Goal: Task Accomplishment & Management: Use online tool/utility

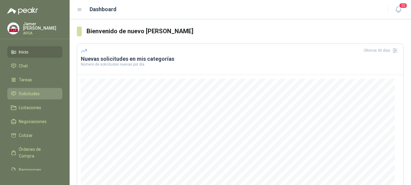
click at [28, 93] on span "Solicitudes" at bounding box center [29, 93] width 21 height 7
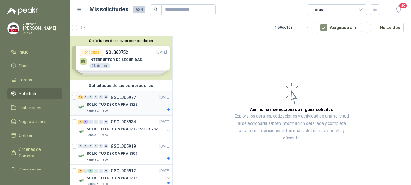
click at [111, 104] on p "SOLICITUD DE COMPRA 2325" at bounding box center [112, 105] width 51 height 6
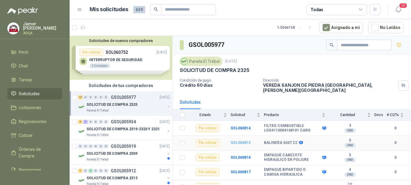
click at [238, 141] on b "SOL060815" at bounding box center [241, 143] width 20 height 4
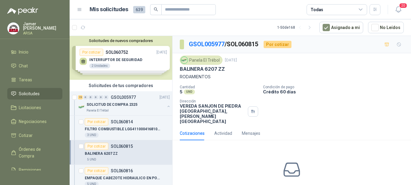
scroll to position [25, 0]
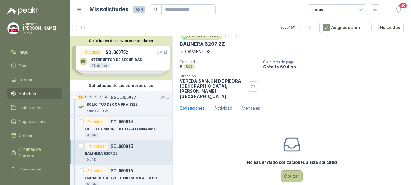
click at [283, 171] on button "Cotizar" at bounding box center [292, 176] width 22 height 11
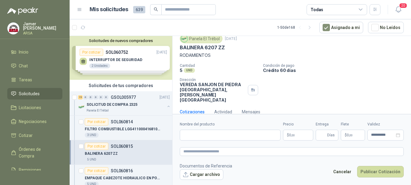
scroll to position [21, 0]
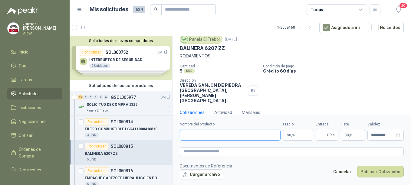
click at [197, 136] on input "Nombre del producto" at bounding box center [230, 135] width 101 height 11
type input "**********"
click at [296, 136] on p "$ 0 ,00" at bounding box center [298, 135] width 30 height 11
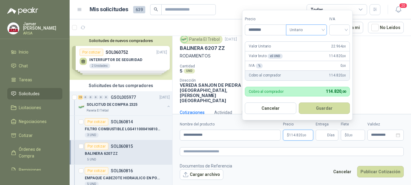
click at [321, 31] on span "Unitario" at bounding box center [307, 29] width 34 height 9
type input "********"
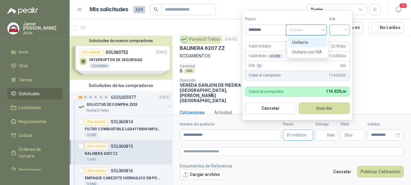
click at [345, 33] on input "search" at bounding box center [339, 29] width 13 height 9
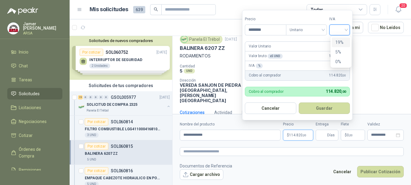
click at [340, 42] on div "19%" at bounding box center [340, 42] width 11 height 7
drag, startPoint x: 370, startPoint y: 69, endPoint x: 372, endPoint y: 107, distance: 37.9
click at [370, 69] on p "Crédito 60 días" at bounding box center [336, 70] width 146 height 5
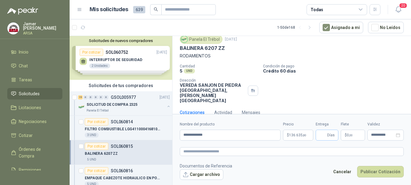
click at [333, 136] on span "Días" at bounding box center [331, 135] width 8 height 10
type input "*"
click at [358, 136] on p "$ 0 ,00" at bounding box center [353, 135] width 24 height 11
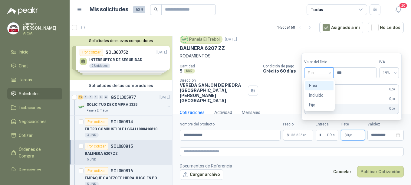
click at [330, 71] on span "Flex" at bounding box center [319, 72] width 22 height 9
click at [317, 95] on div "Incluido" at bounding box center [319, 95] width 21 height 7
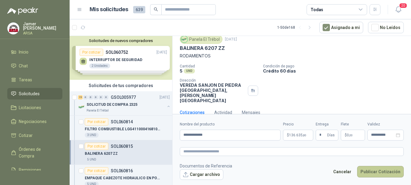
click at [377, 172] on button "Publicar Cotización" at bounding box center [380, 171] width 47 height 11
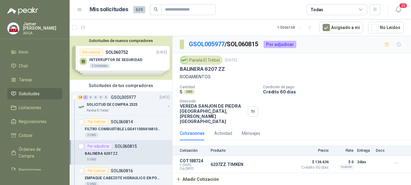
scroll to position [0, 0]
click at [118, 99] on p "GSOL005977" at bounding box center [123, 97] width 25 height 4
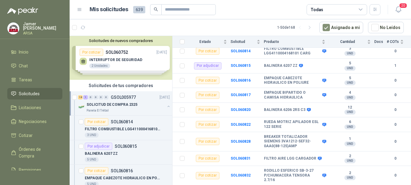
scroll to position [79, 0]
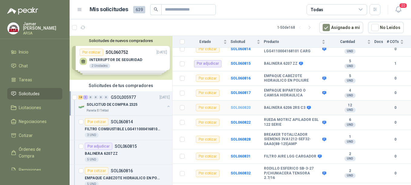
click at [237, 106] on b "SOL060820" at bounding box center [241, 108] width 20 height 4
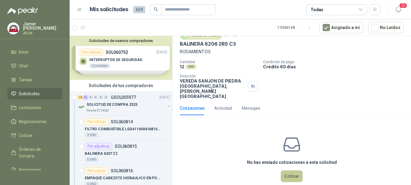
click at [283, 171] on button "Cotizar" at bounding box center [292, 176] width 22 height 11
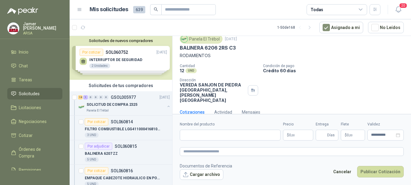
scroll to position [21, 0]
click at [199, 132] on input "Nombre del producto" at bounding box center [230, 135] width 101 height 11
type input "**********"
click at [292, 135] on span ",00" at bounding box center [293, 135] width 4 height 3
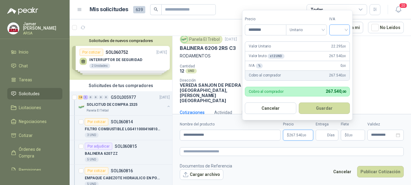
type input "********"
click at [344, 28] on input "search" at bounding box center [339, 29] width 13 height 9
click at [342, 41] on div "19%" at bounding box center [340, 42] width 11 height 7
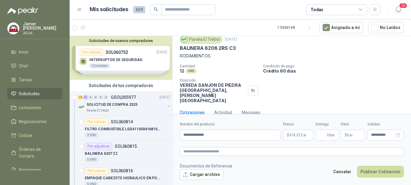
click at [384, 95] on div "Panela El Trébol [DATE] BALINERA 6206 2RS C3 RODAMIENTOS Cantidad 12 UND  Cond…" at bounding box center [291, 68] width 238 height 73
click at [333, 134] on span "Días" at bounding box center [331, 135] width 8 height 10
type input "*"
click at [353, 135] on p "$ 0 ,00" at bounding box center [353, 135] width 24 height 11
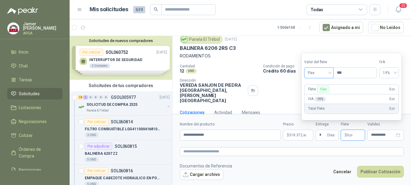
click at [326, 70] on span "Flex" at bounding box center [319, 72] width 22 height 9
click at [318, 97] on div "Incluido" at bounding box center [319, 95] width 21 height 7
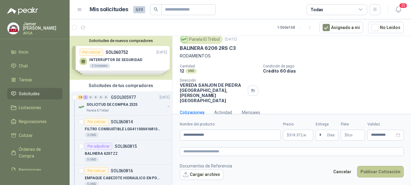
click at [375, 172] on button "Publicar Cotización" at bounding box center [380, 171] width 47 height 11
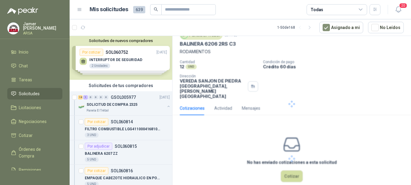
scroll to position [0, 0]
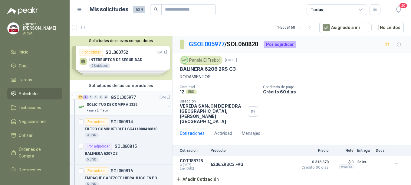
click at [126, 102] on p "SOLICITUD DE COMPRA 2325" at bounding box center [112, 105] width 51 height 6
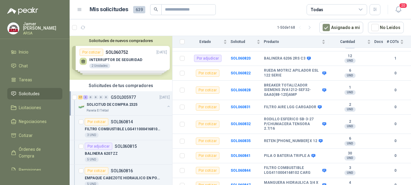
scroll to position [133, 0]
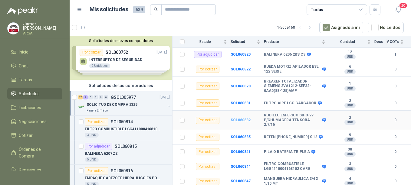
click at [241, 118] on b "SOL060832" at bounding box center [241, 120] width 20 height 4
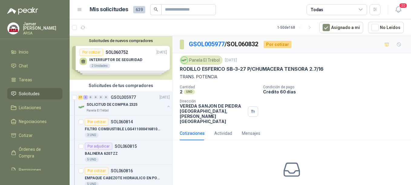
scroll to position [25, 0]
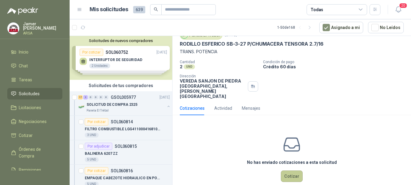
click at [283, 171] on button "Cotizar" at bounding box center [292, 176] width 22 height 11
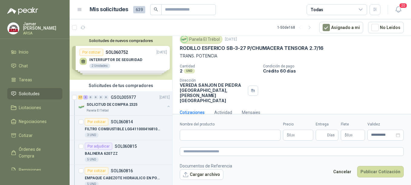
scroll to position [21, 0]
click at [196, 137] on input "Nombre del producto" at bounding box center [230, 135] width 101 height 11
type input "**********"
click at [298, 136] on p "$ 0 ,00" at bounding box center [298, 135] width 30 height 11
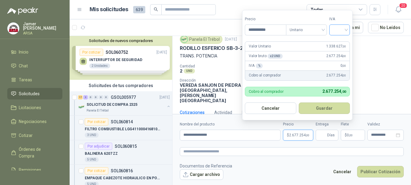
type input "**********"
click at [345, 29] on input "search" at bounding box center [339, 29] width 13 height 9
click at [341, 41] on div "19%" at bounding box center [340, 42] width 11 height 7
click at [391, 76] on div "Cantidad 2 UND  Condición de pago Crédito 60 [PERSON_NAME] Dirección VEREDA SA…" at bounding box center [292, 83] width 224 height 39
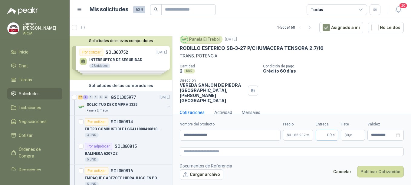
click at [333, 136] on span "Días" at bounding box center [331, 135] width 8 height 10
type input "*"
click at [349, 138] on p "$ 0 ,00" at bounding box center [353, 135] width 24 height 11
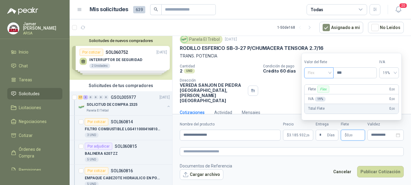
click at [331, 74] on div "Flex" at bounding box center [318, 72] width 29 height 11
click at [319, 93] on div "Incluido" at bounding box center [319, 95] width 21 height 7
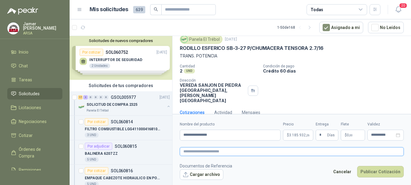
click at [319, 155] on textarea at bounding box center [292, 151] width 224 height 9
click at [382, 170] on button "Publicar Cotización" at bounding box center [380, 171] width 47 height 11
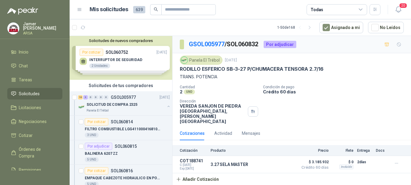
scroll to position [0, 0]
drag, startPoint x: 113, startPoint y: 100, endPoint x: 119, endPoint y: 100, distance: 5.7
click at [113, 100] on p "GSOL005977" at bounding box center [123, 97] width 25 height 4
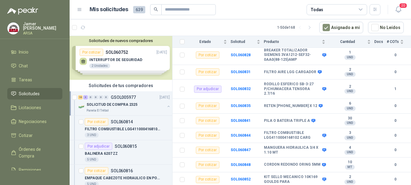
scroll to position [165, 0]
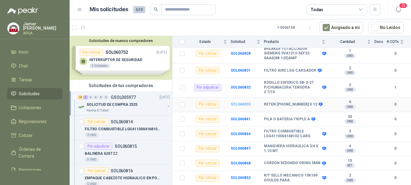
click at [241, 102] on b "SOL060835" at bounding box center [241, 104] width 20 height 4
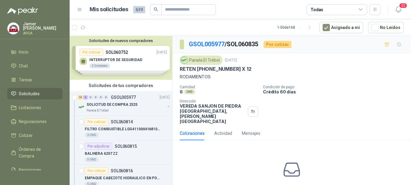
scroll to position [25, 0]
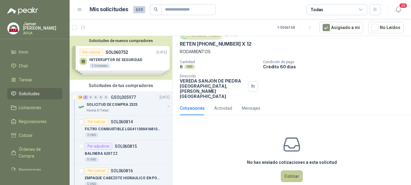
click at [291, 171] on button "Cotizar" at bounding box center [292, 176] width 22 height 11
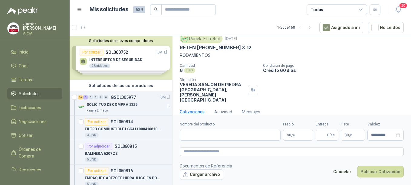
scroll to position [21, 0]
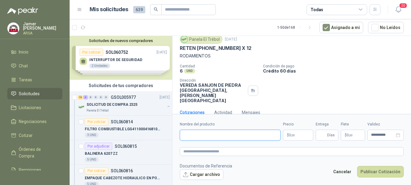
click at [194, 135] on input "Nombre del producto" at bounding box center [230, 135] width 101 height 11
type input "**********"
click at [294, 133] on span "0 ,00" at bounding box center [292, 135] width 6 height 4
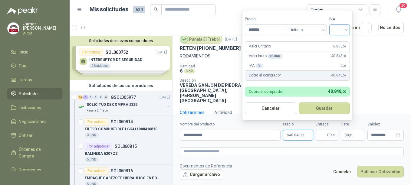
type input "*******"
click at [341, 30] on input "search" at bounding box center [339, 29] width 13 height 9
click at [333, 43] on div "19%" at bounding box center [341, 43] width 18 height 10
click at [327, 142] on form "**********" at bounding box center [291, 150] width 238 height 73
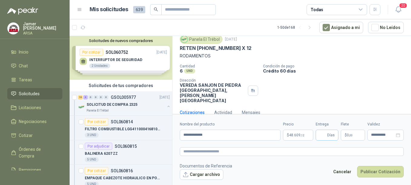
click at [327, 137] on span "Días" at bounding box center [331, 135] width 8 height 10
type input "*"
click at [351, 136] on span ",00" at bounding box center [351, 135] width 4 height 3
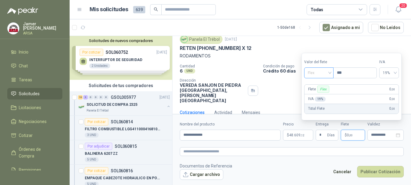
click at [331, 74] on div "Flex" at bounding box center [318, 72] width 29 height 11
click at [319, 95] on div "Incluido" at bounding box center [319, 95] width 21 height 7
click at [374, 175] on button "Publicar Cotización" at bounding box center [380, 171] width 47 height 11
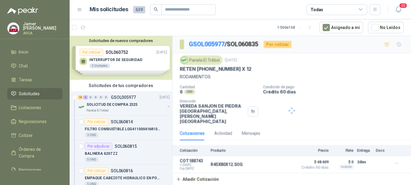
scroll to position [0, 0]
click at [114, 101] on div "SOLICITUD DE COMPRA 2325" at bounding box center [126, 104] width 78 height 7
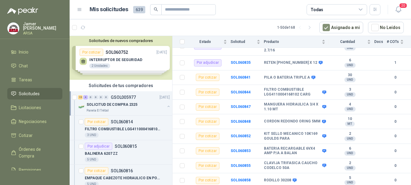
scroll to position [223, 0]
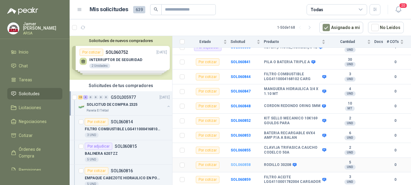
click at [246, 163] on b "SOL060858" at bounding box center [241, 165] width 20 height 4
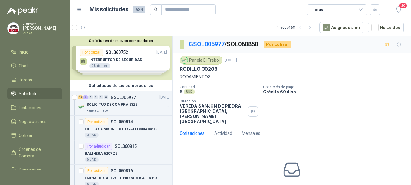
scroll to position [25, 0]
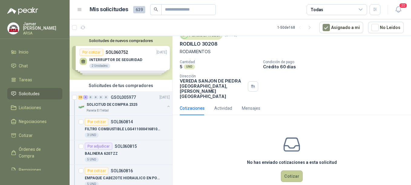
click at [294, 171] on button "Cotizar" at bounding box center [292, 176] width 22 height 11
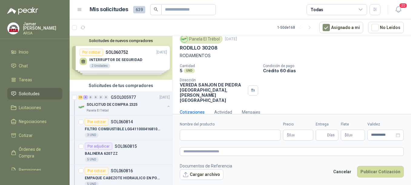
scroll to position [21, 0]
click at [195, 138] on input "Nombre del producto" at bounding box center [230, 135] width 101 height 11
type input "**********"
click at [297, 135] on p "$ 0 ,00" at bounding box center [298, 135] width 30 height 11
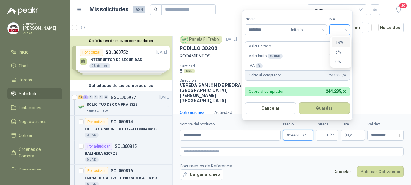
click at [348, 31] on div at bounding box center [339, 30] width 21 height 11
type input "********"
click at [341, 40] on div "19%" at bounding box center [340, 42] width 11 height 7
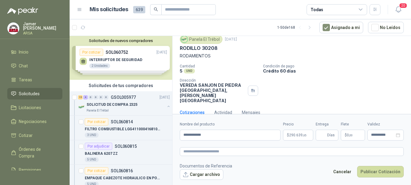
click at [374, 81] on div "Cantidad 5 UND  Condición de pago Crédito 60 [PERSON_NAME] Dirección VEREDA SA…" at bounding box center [292, 83] width 224 height 39
click at [331, 136] on span "Días" at bounding box center [331, 135] width 8 height 10
type input "*"
click at [354, 136] on p "$ 0 ,00" at bounding box center [353, 135] width 24 height 11
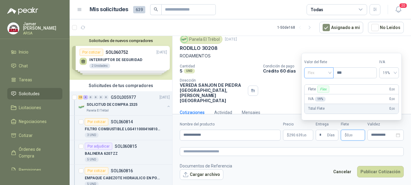
click at [325, 74] on span "Flex" at bounding box center [319, 72] width 22 height 9
click at [320, 94] on div "Incluido" at bounding box center [319, 95] width 21 height 7
click at [383, 171] on button "Publicar Cotización" at bounding box center [380, 171] width 47 height 11
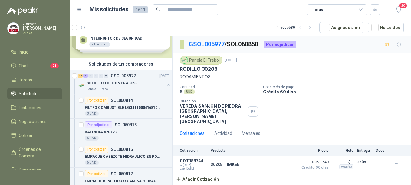
scroll to position [30, 0]
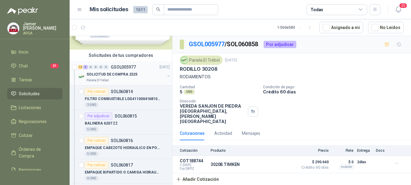
click at [115, 83] on div "Panela El Trébol" at bounding box center [126, 80] width 78 height 5
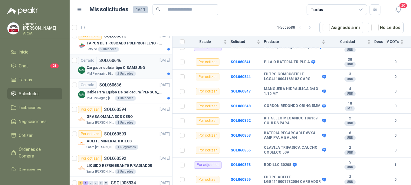
scroll to position [635, 0]
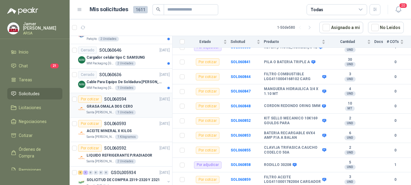
click at [122, 107] on p "GRASA OMALA DOS CERO" at bounding box center [110, 107] width 46 height 6
